Goal: Task Accomplishment & Management: Manage account settings

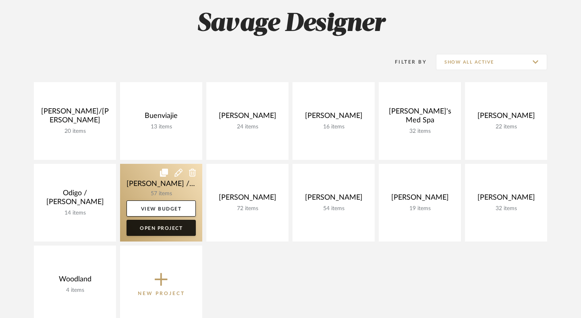
scroll to position [81, 0]
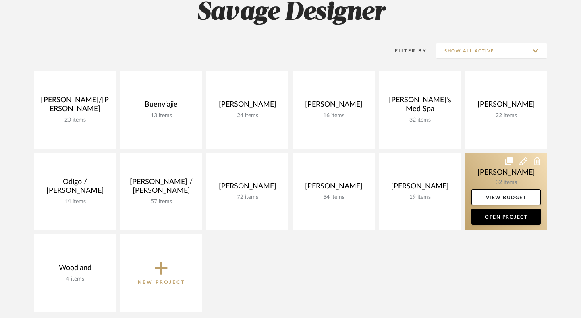
click at [485, 171] on link at bounding box center [506, 192] width 82 height 78
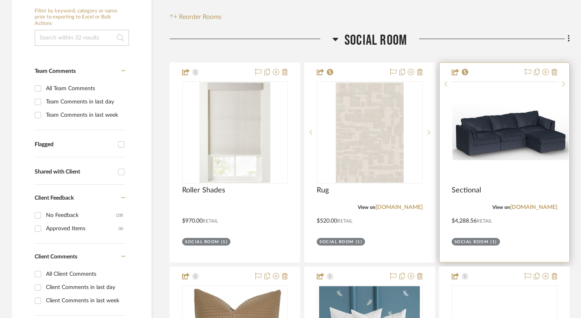
scroll to position [161, 0]
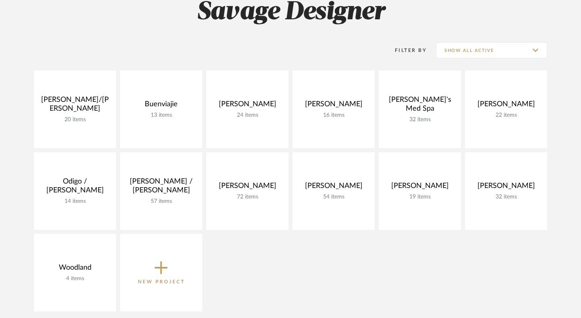
scroll to position [81, 0]
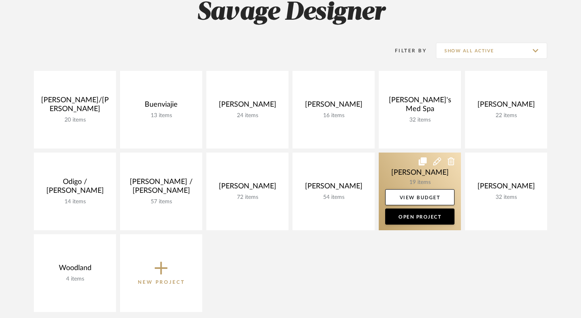
click at [394, 167] on link at bounding box center [420, 192] width 82 height 78
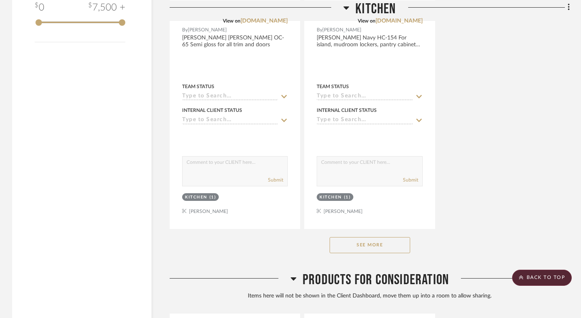
scroll to position [1128, 0]
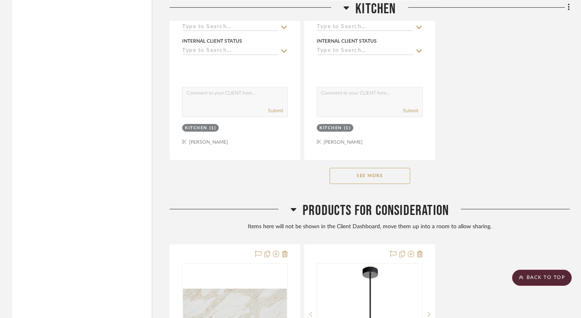
click at [377, 174] on button "See More" at bounding box center [370, 176] width 81 height 16
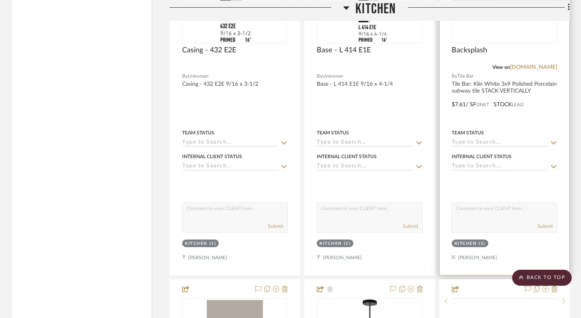
scroll to position [1612, 0]
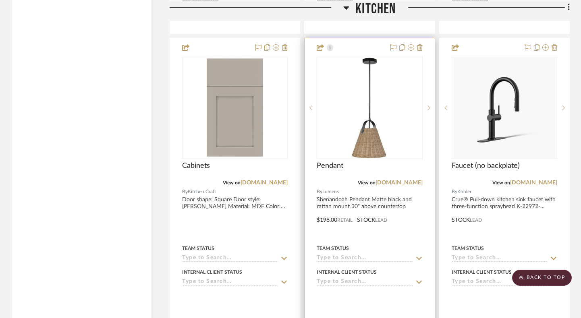
click at [361, 136] on img "0" at bounding box center [370, 108] width 44 height 101
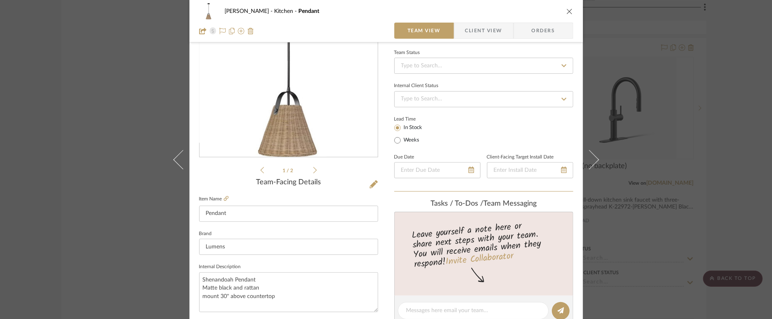
scroll to position [0, 0]
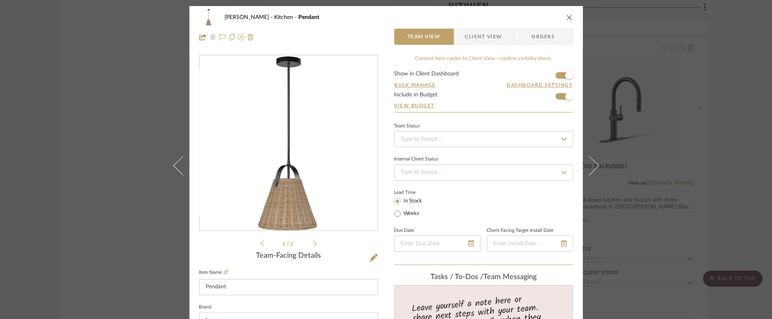
drag, startPoint x: 563, startPoint y: 70, endPoint x: 563, endPoint y: 75, distance: 5.2
click at [565, 72] on span "button" at bounding box center [569, 75] width 8 height 8
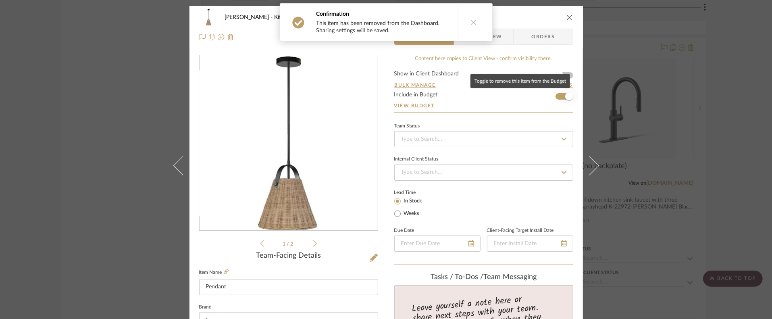
click at [565, 97] on span "button" at bounding box center [569, 96] width 8 height 8
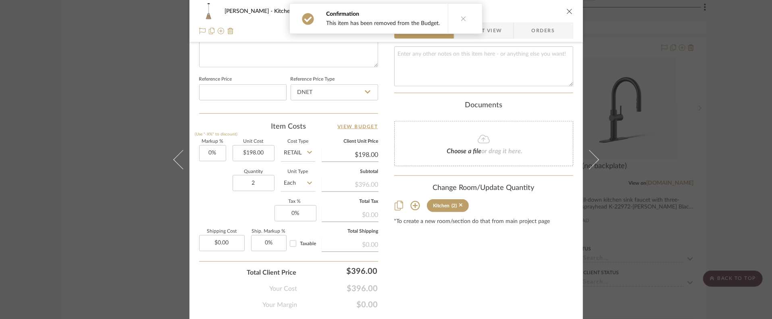
scroll to position [429, 0]
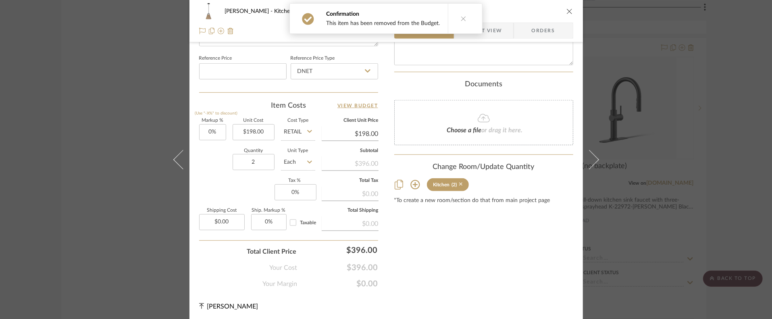
click at [459, 183] on icon at bounding box center [461, 185] width 4 height 4
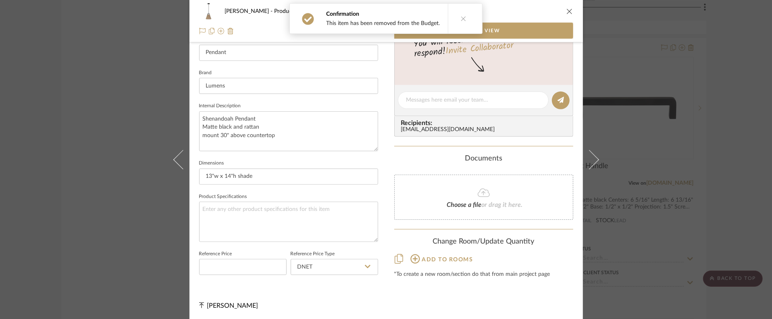
click at [566, 9] on icon "close" at bounding box center [569, 11] width 6 height 6
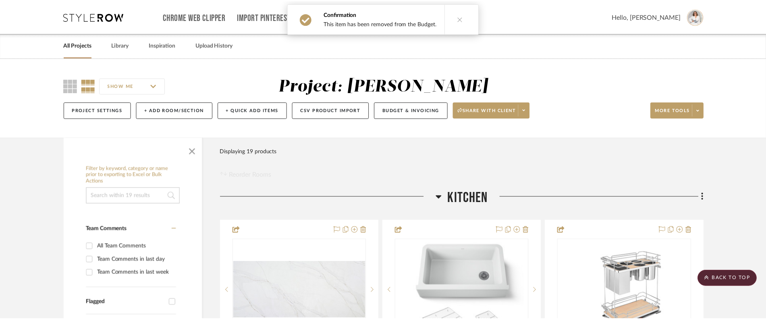
scroll to position [1612, 0]
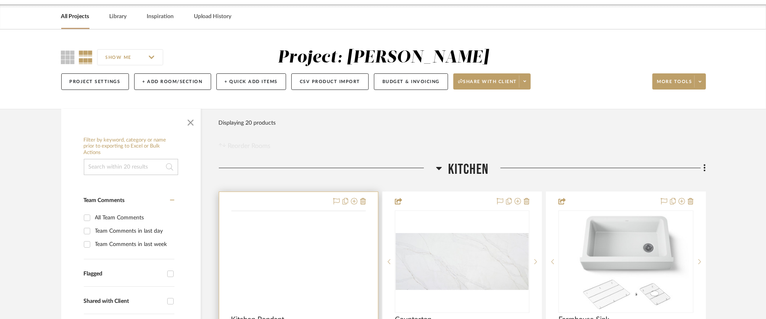
scroll to position [81, 0]
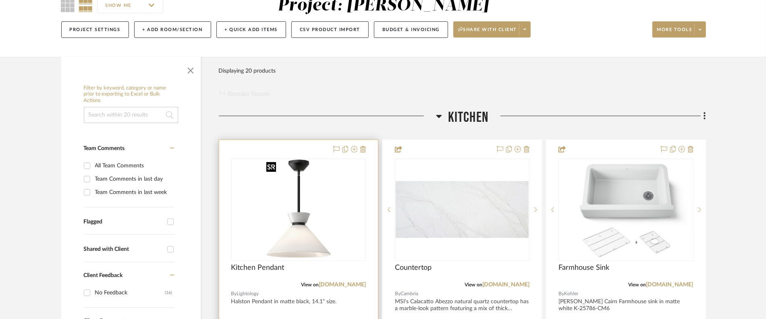
click at [0, 0] on img at bounding box center [0, 0] width 0 height 0
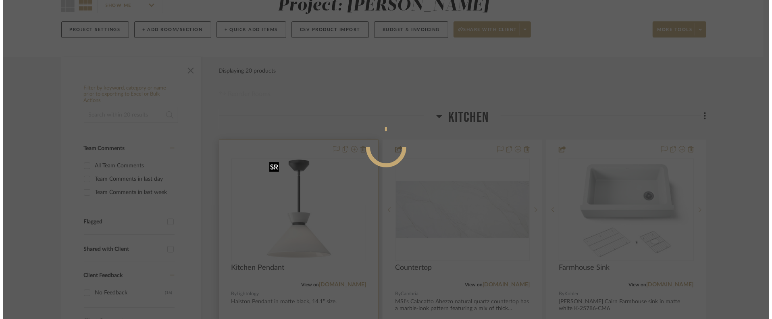
scroll to position [0, 0]
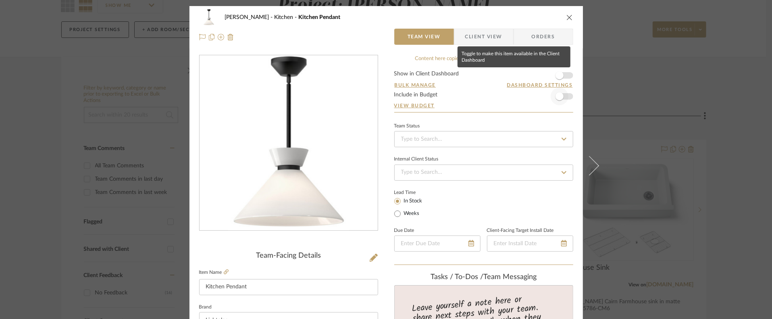
drag, startPoint x: 561, startPoint y: 75, endPoint x: 562, endPoint y: 93, distance: 18.9
click at [561, 78] on span "button" at bounding box center [559, 75] width 18 height 18
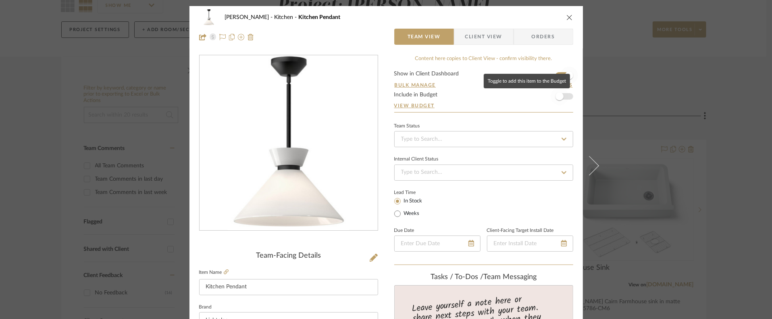
click at [560, 102] on span "button" at bounding box center [559, 96] width 18 height 18
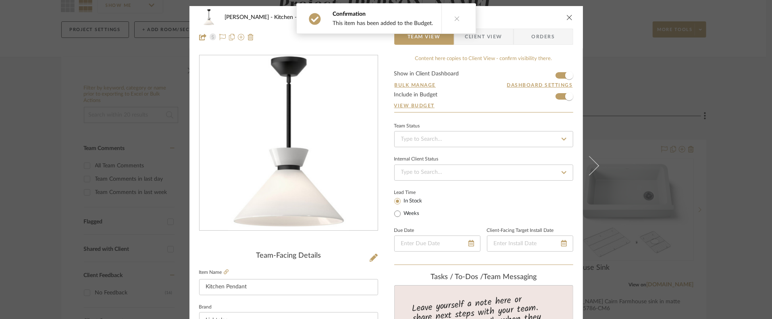
click at [568, 16] on icon "close" at bounding box center [569, 17] width 6 height 6
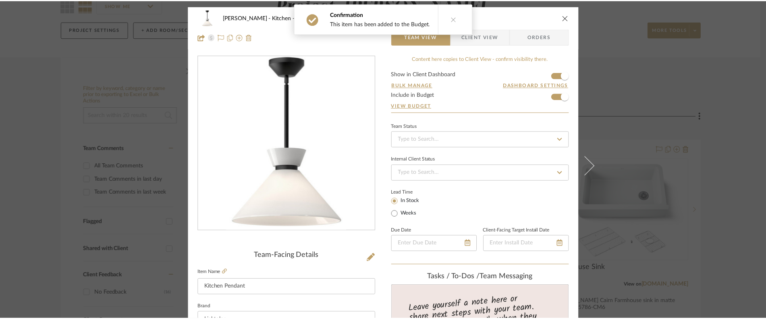
scroll to position [81, 0]
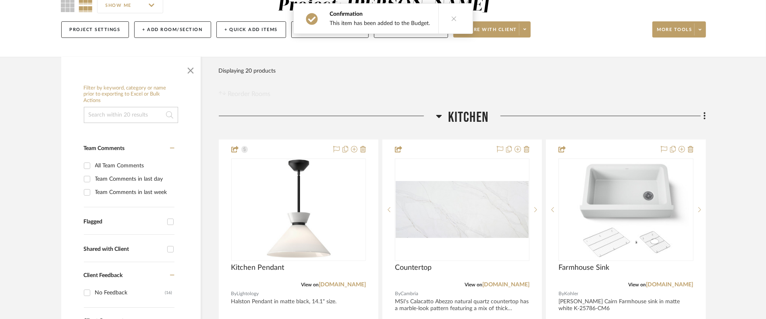
click at [653, 77] on div "Filter Products Displaying 20 products Reorder Rooms" at bounding box center [462, 81] width 487 height 36
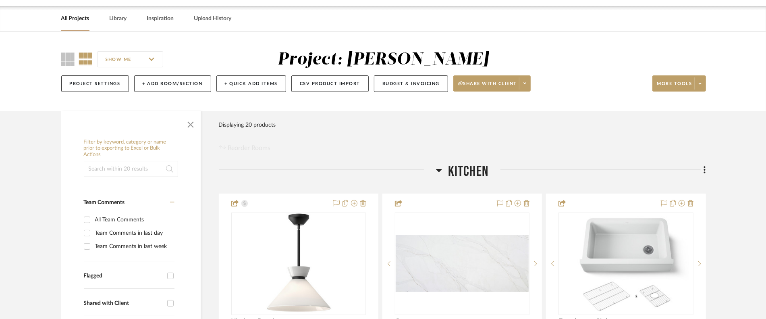
scroll to position [0, 0]
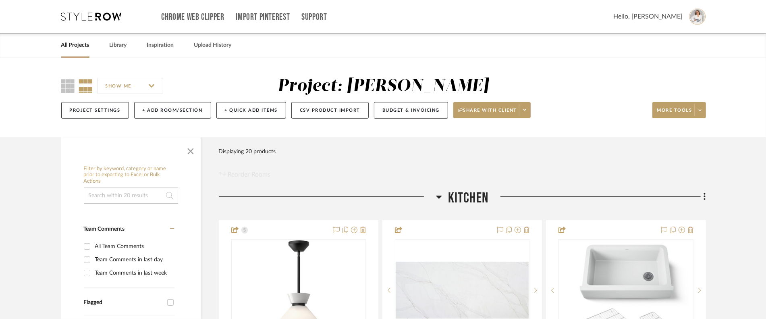
click at [93, 20] on icon at bounding box center [91, 16] width 60 height 8
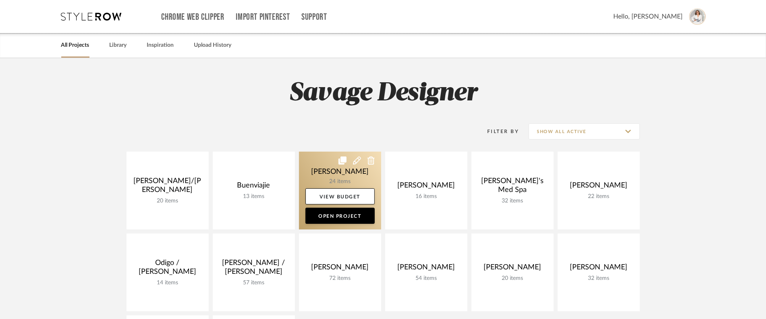
click at [357, 175] on link at bounding box center [340, 190] width 82 height 78
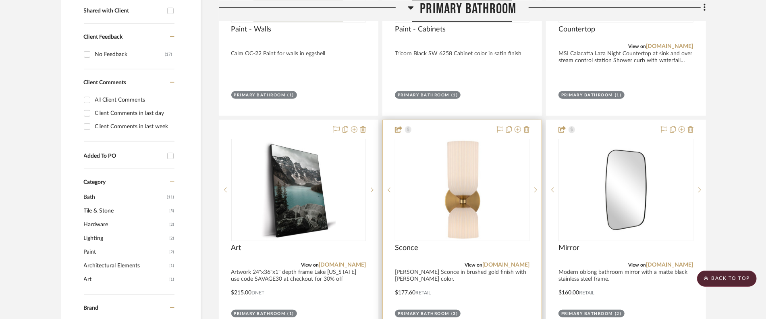
scroll to position [363, 0]
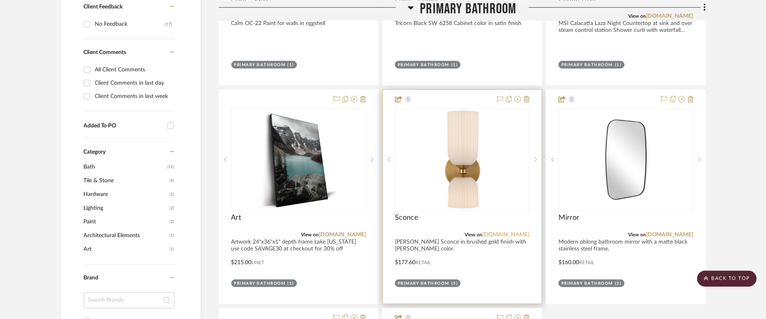
click at [504, 234] on link "lightology.com" at bounding box center [505, 235] width 47 height 6
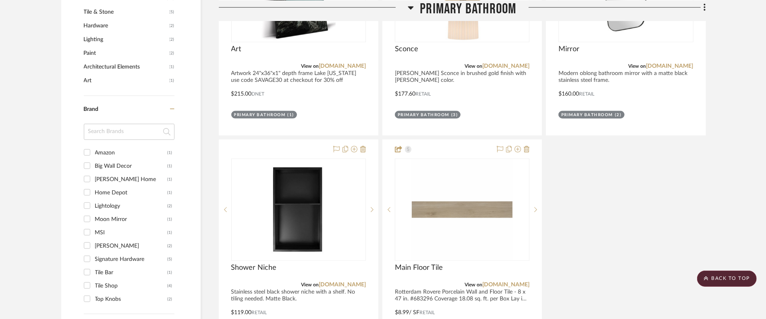
scroll to position [604, 0]
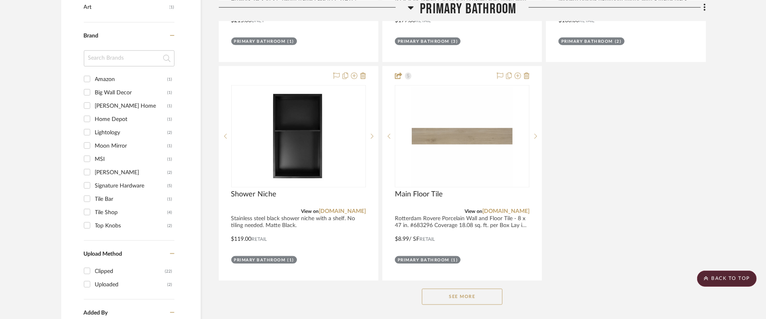
click at [457, 293] on button "See More" at bounding box center [462, 296] width 81 height 16
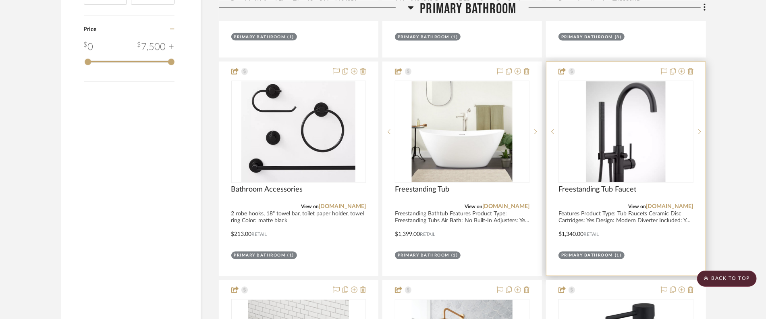
scroll to position [1047, 0]
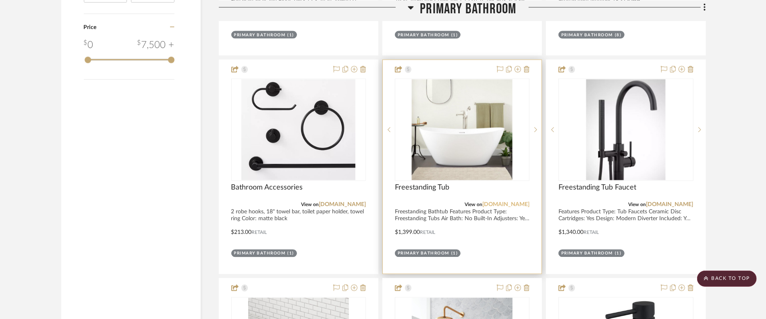
click at [497, 203] on link "signaturehardware.com" at bounding box center [505, 205] width 47 height 6
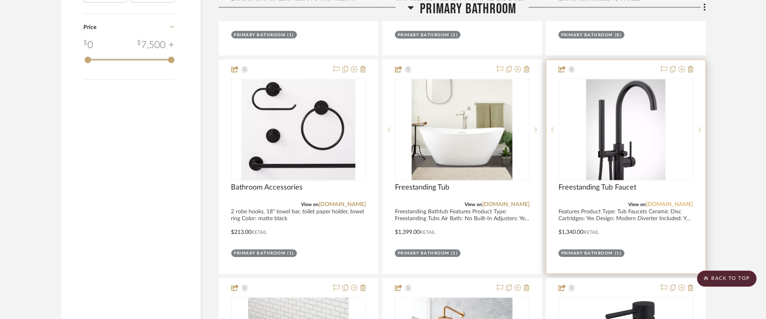
click at [647, 203] on link "signaturehardware.com" at bounding box center [669, 205] width 47 height 6
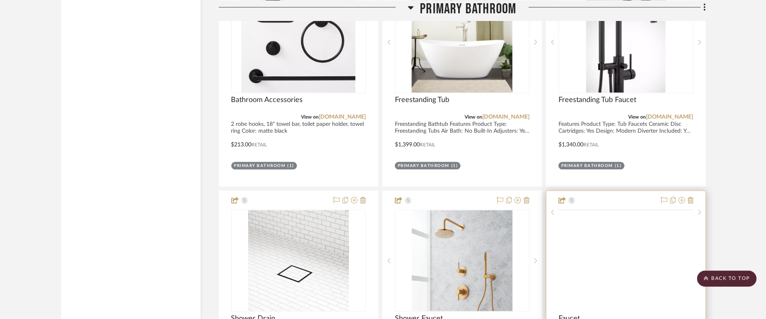
scroll to position [1249, 0]
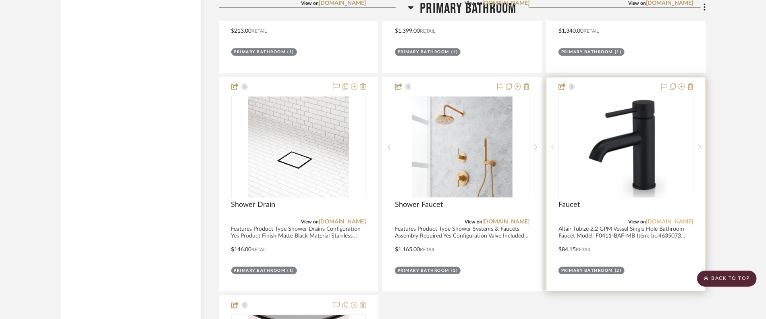
click at [668, 220] on link "fergusonhome.com" at bounding box center [669, 222] width 47 height 6
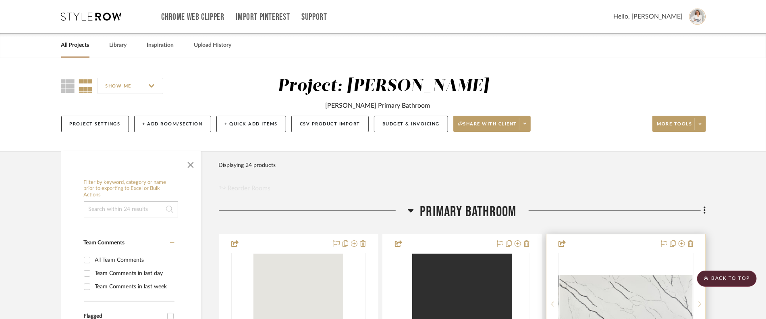
scroll to position [282, 0]
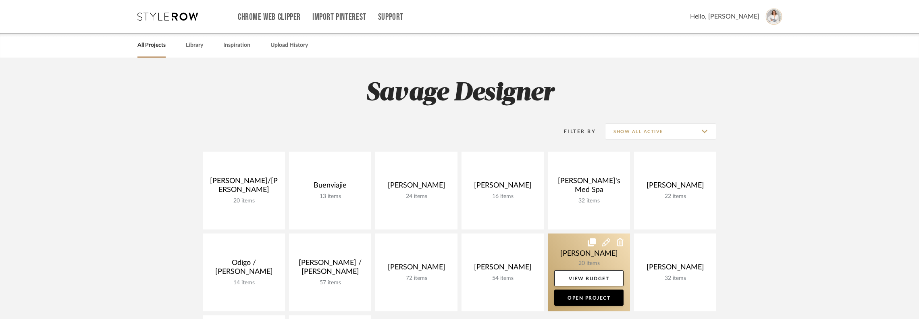
click at [606, 255] on link at bounding box center [589, 272] width 82 height 78
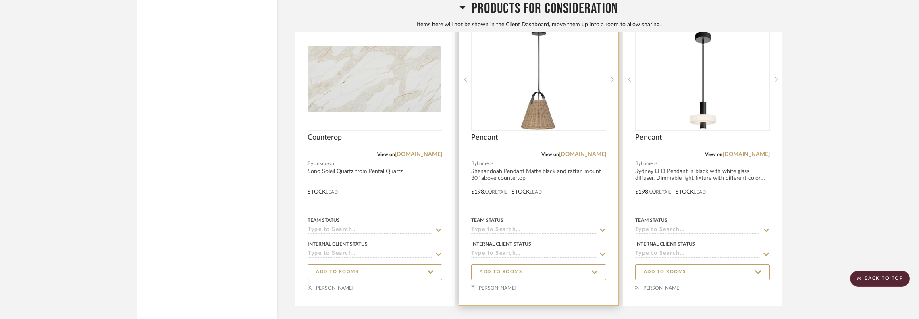
scroll to position [1283, 0]
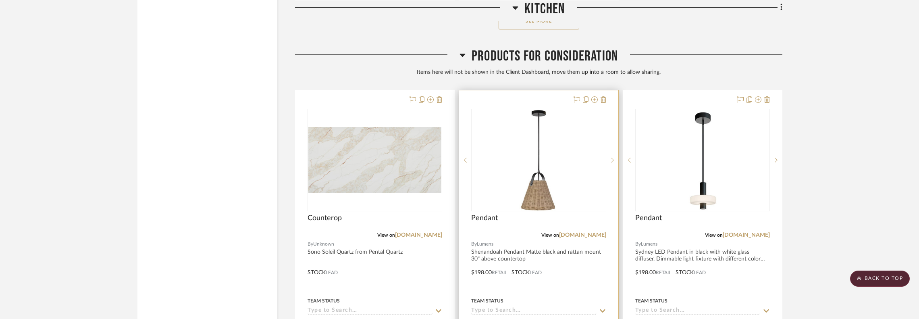
click at [568, 160] on div "0" at bounding box center [538, 160] width 134 height 102
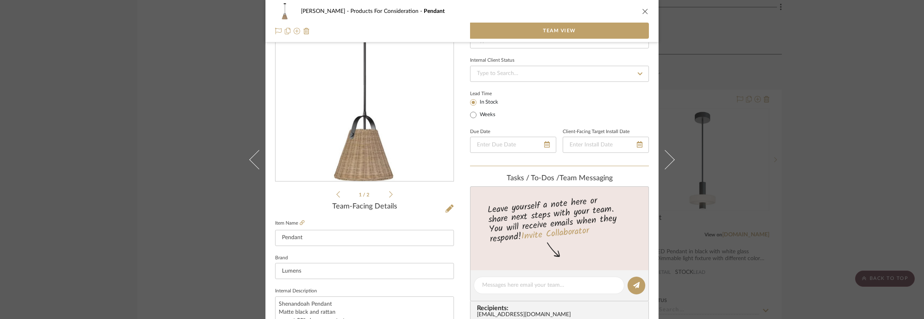
scroll to position [234, 0]
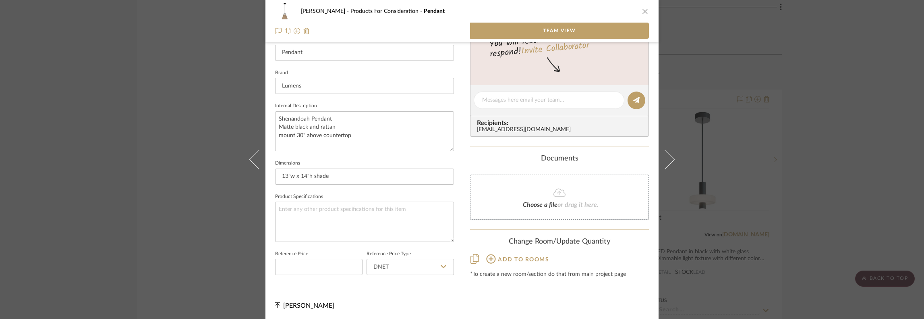
click at [518, 259] on span "Add to rooms" at bounding box center [523, 260] width 51 height 6
click at [488, 280] on span "Kitchen" at bounding box center [490, 279] width 19 height 6
click at [480, 280] on input "Kitchen" at bounding box center [473, 278] width 13 height 13
checkbox input "true"
type input "1"
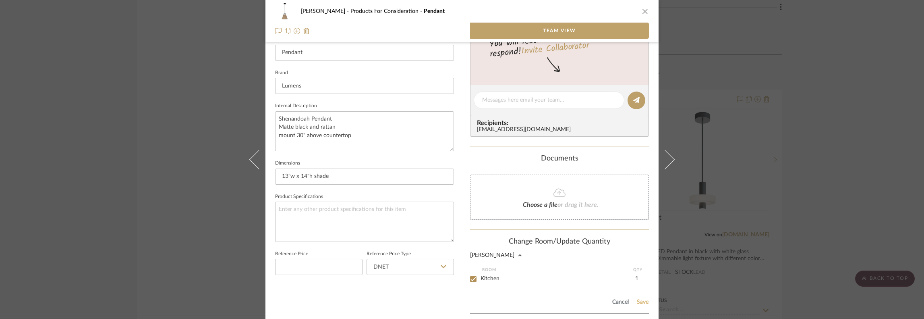
click at [639, 303] on button "Save" at bounding box center [643, 302] width 12 height 6
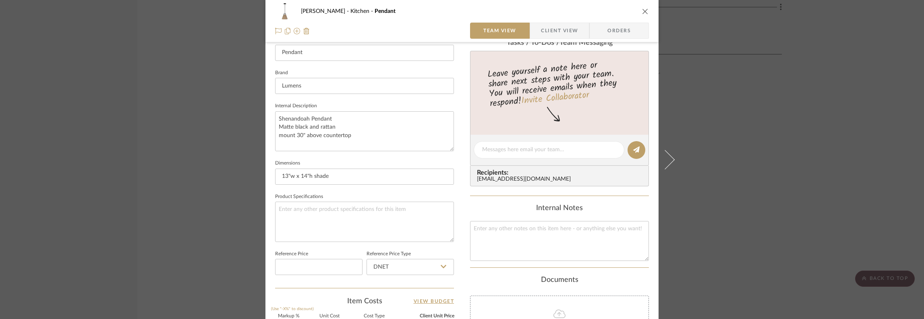
click at [702, 212] on div "Weinberg Kitchen Pendant Team View Client View Orders 1 / 2 Team-Facing Details…" at bounding box center [462, 159] width 924 height 319
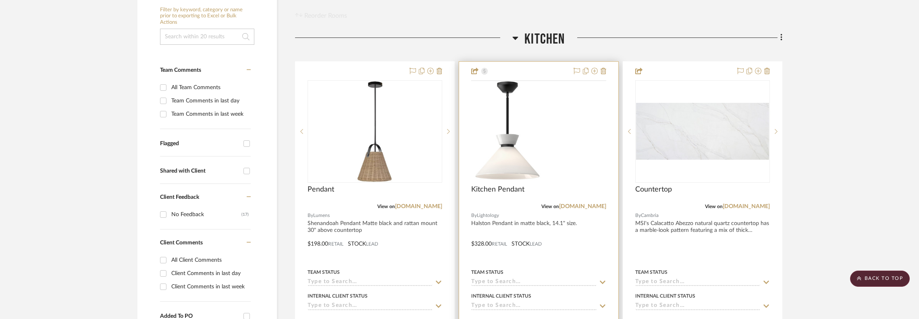
scroll to position [0, 0]
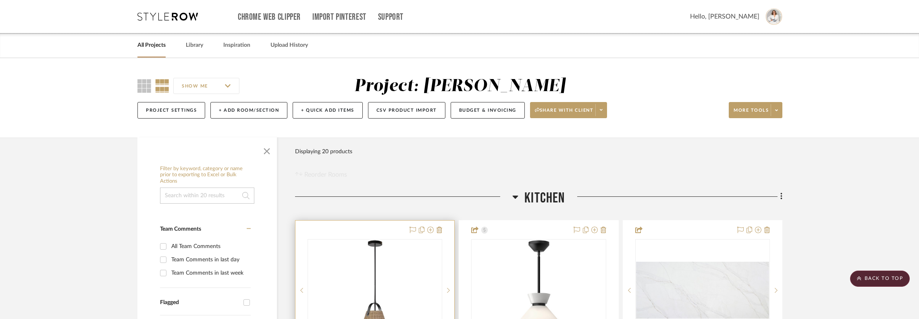
click at [0, 0] on img at bounding box center [0, 0] width 0 height 0
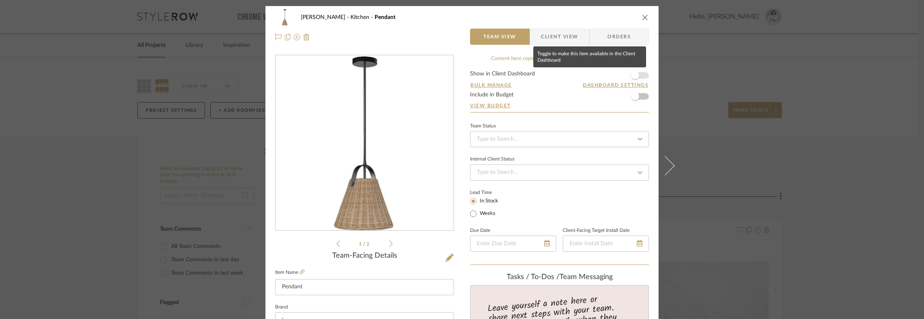
click at [631, 78] on span "button" at bounding box center [635, 75] width 8 height 8
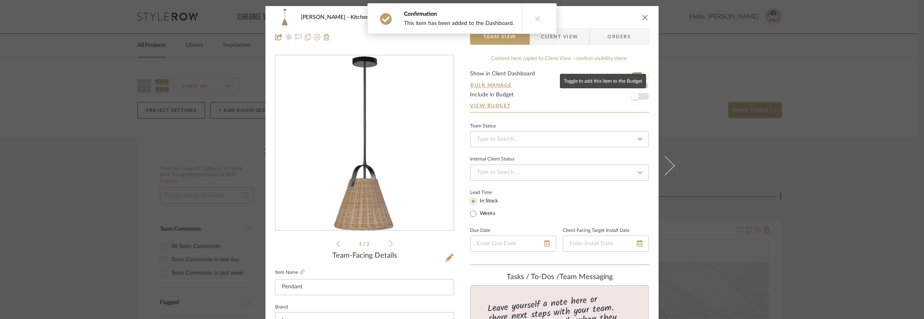
click at [637, 105] on span "button" at bounding box center [635, 96] width 18 height 18
click at [642, 17] on icon "close" at bounding box center [645, 17] width 6 height 6
